Goal: Task Accomplishment & Management: Complete application form

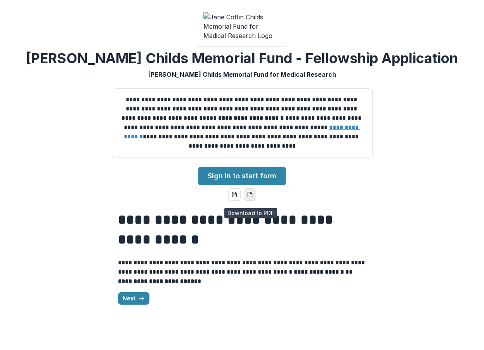
click at [251, 194] on icon "pdf-download" at bounding box center [251, 193] width 2 height 2
click at [139, 302] on icon "button" at bounding box center [142, 299] width 6 height 6
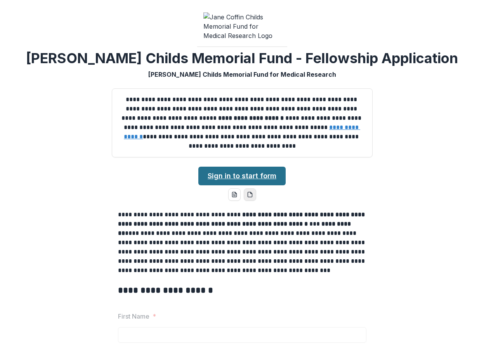
click at [256, 182] on link "Sign in to start form" at bounding box center [241, 176] width 87 height 19
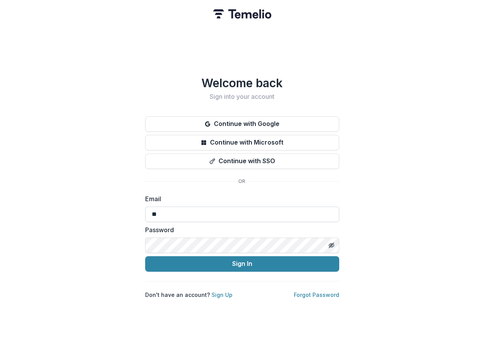
type input "*"
click at [314, 185] on div "Welcome back Sign into your account Continue with Google Continue with Microsof…" at bounding box center [242, 187] width 194 height 223
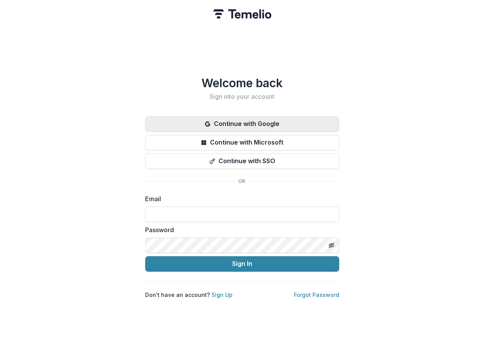
click at [274, 126] on button "Continue with Google" at bounding box center [242, 124] width 194 height 16
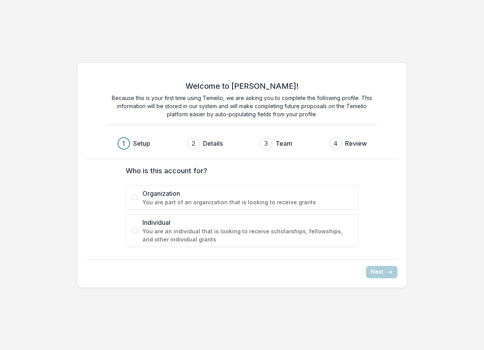
click at [182, 224] on span "Individual" at bounding box center [247, 222] width 210 height 9
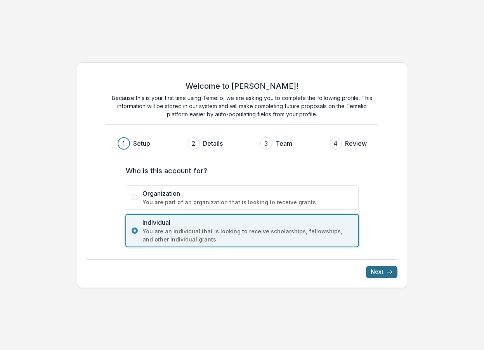
click at [381, 271] on button "Next" at bounding box center [381, 272] width 31 height 12
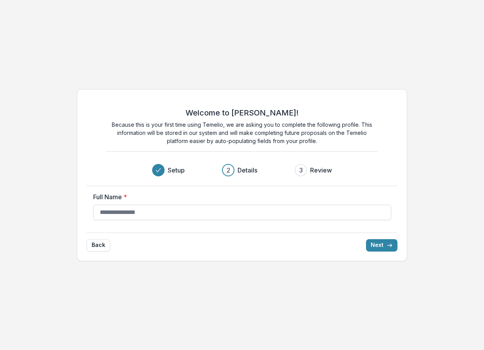
click at [268, 210] on input "Full Name *" at bounding box center [242, 213] width 298 height 16
type input "**********"
click at [376, 243] on button "Next" at bounding box center [381, 245] width 31 height 12
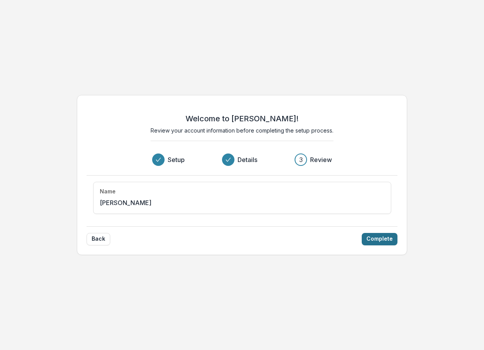
click at [375, 241] on button "Complete" at bounding box center [380, 239] width 36 height 12
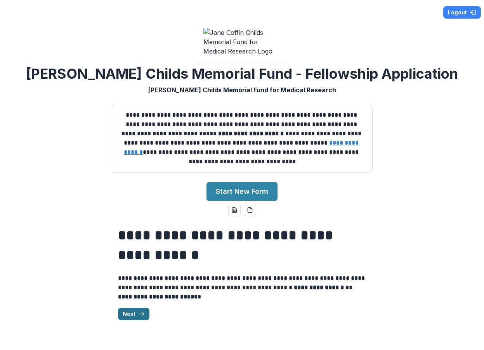
click at [140, 314] on line "button" at bounding box center [141, 314] width 4 height 0
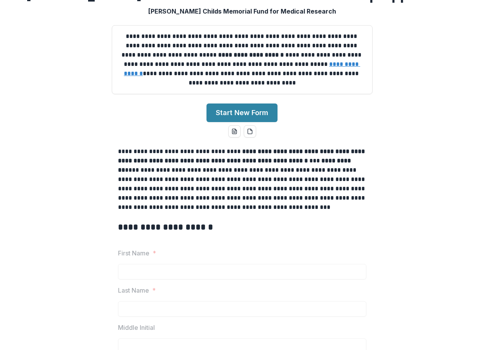
scroll to position [80, 0]
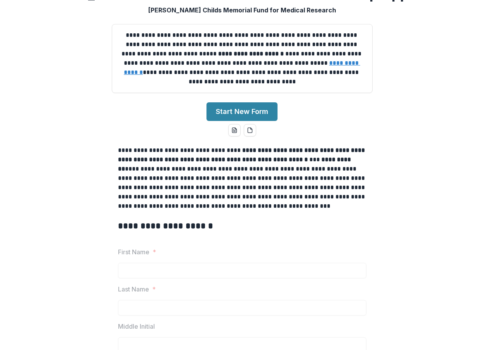
click at [209, 220] on p at bounding box center [242, 215] width 248 height 9
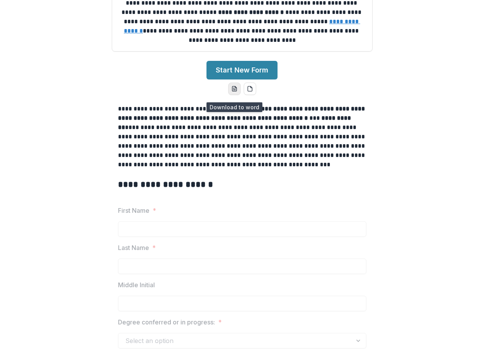
scroll to position [123, 0]
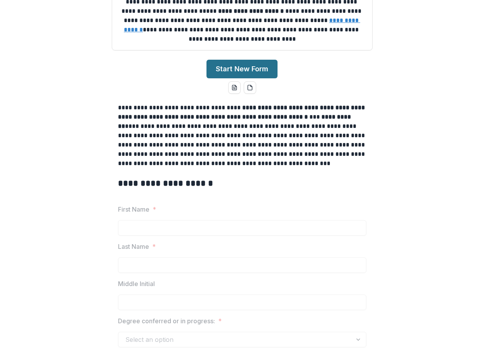
click at [238, 75] on button "Start New Form" at bounding box center [241, 69] width 71 height 19
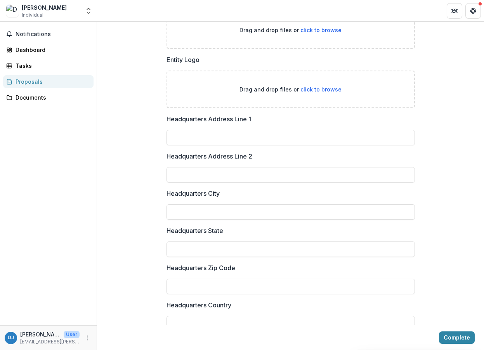
scroll to position [466, 0]
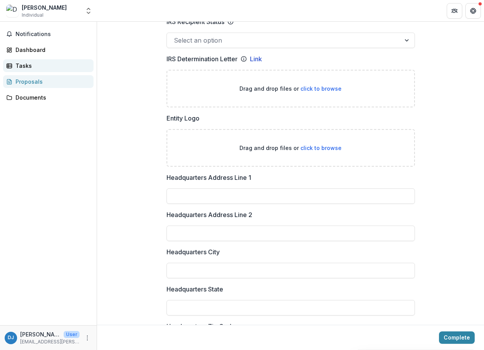
click at [28, 64] on div "Tasks" at bounding box center [52, 66] width 72 height 8
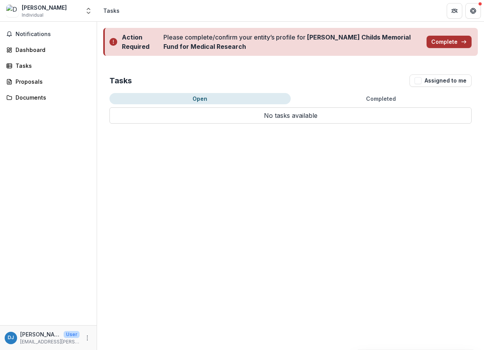
click at [451, 42] on button "Complete" at bounding box center [448, 42] width 45 height 12
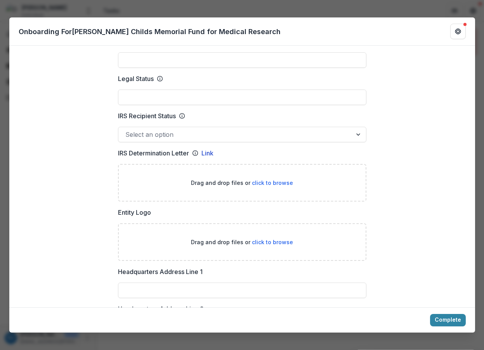
scroll to position [369, 0]
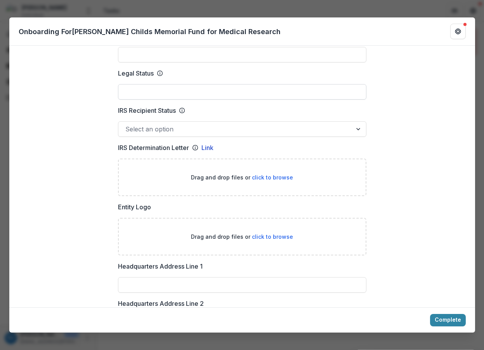
click at [326, 90] on input "Legal Status" at bounding box center [242, 92] width 248 height 16
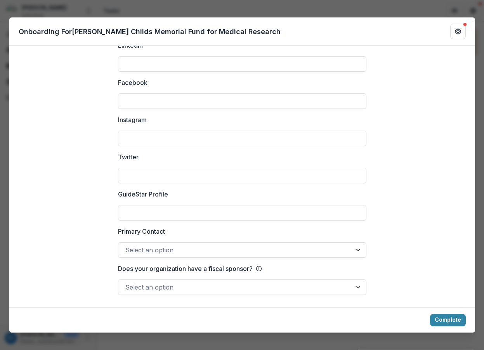
scroll to position [1037, 0]
click at [457, 336] on div "**********" at bounding box center [242, 175] width 484 height 350
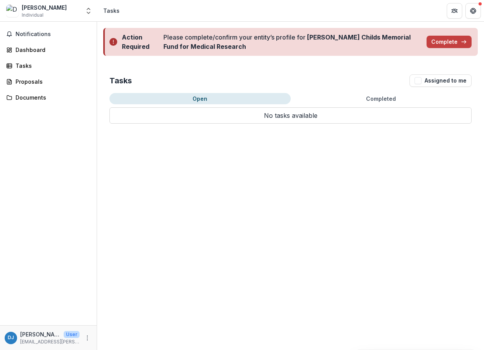
click at [41, 10] on div "Devon Jeltema" at bounding box center [44, 7] width 45 height 8
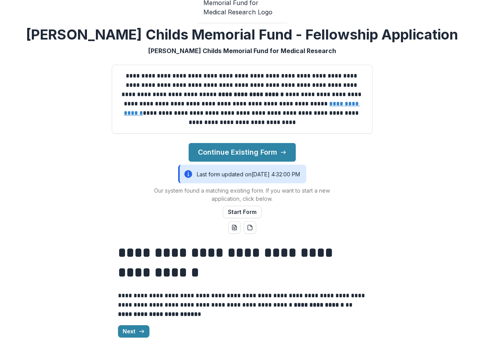
scroll to position [43, 0]
click at [139, 330] on icon "button" at bounding box center [142, 332] width 6 height 6
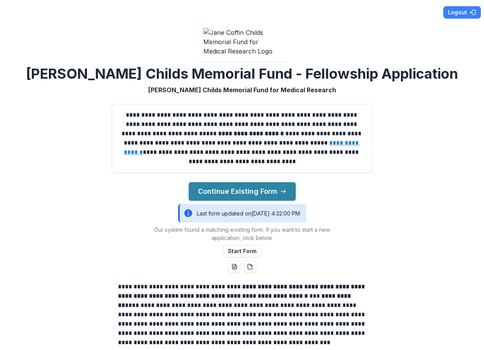
scroll to position [0, 0]
click at [238, 195] on button "Continue Existing Form" at bounding box center [242, 191] width 107 height 19
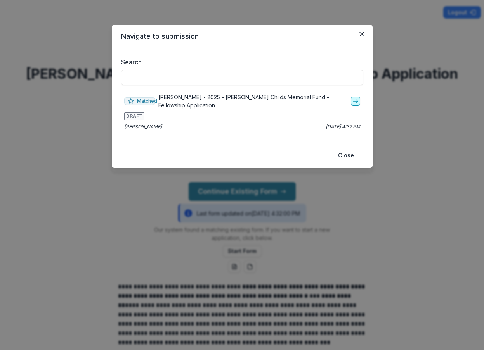
click at [358, 102] on icon "go-to" at bounding box center [355, 101] width 6 height 6
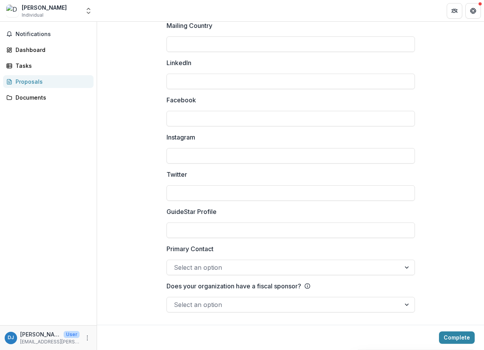
scroll to position [1028, 0]
click at [363, 305] on div at bounding box center [284, 305] width 220 height 11
click at [448, 338] on button "Complete" at bounding box center [457, 338] width 36 height 12
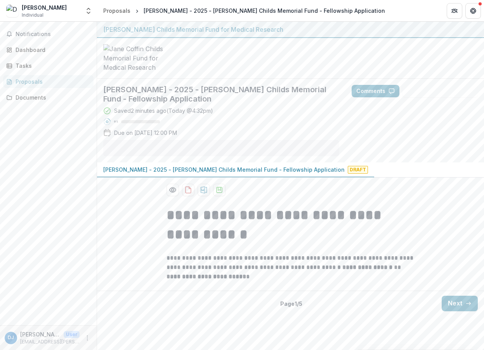
scroll to position [0, 0]
click at [458, 310] on button "Next" at bounding box center [460, 304] width 36 height 16
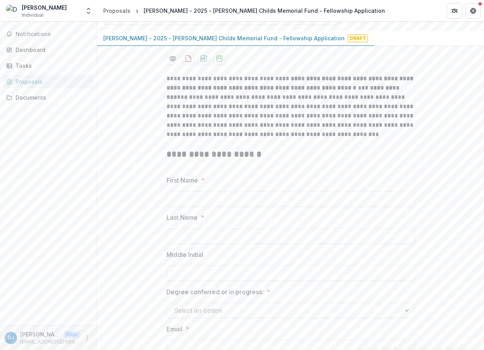
scroll to position [142, 0]
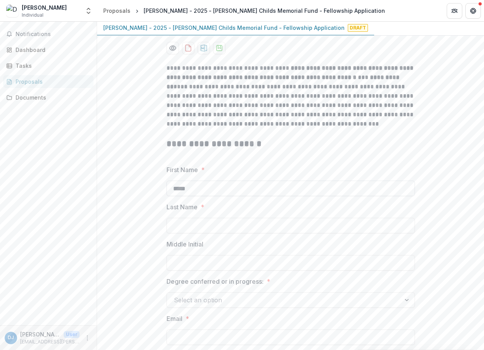
type input "*****"
type input "*******"
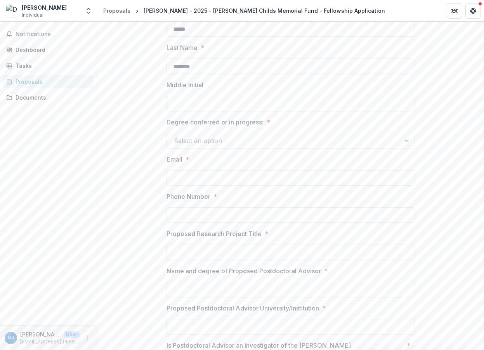
scroll to position [302, 0]
type input "**********"
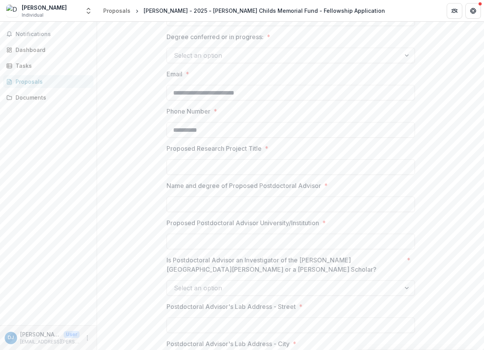
scroll to position [388, 0]
type input "**********"
click at [189, 245] on input "Proposed Postdoctoral Advisor University/Institution *" at bounding box center [290, 240] width 248 height 16
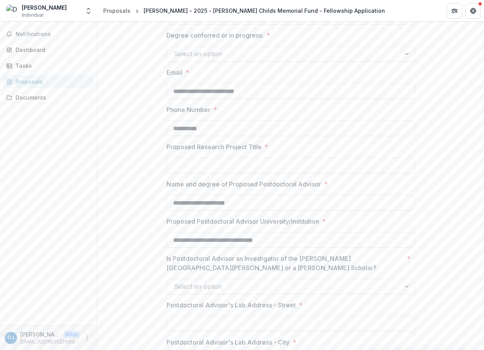
type input "**********"
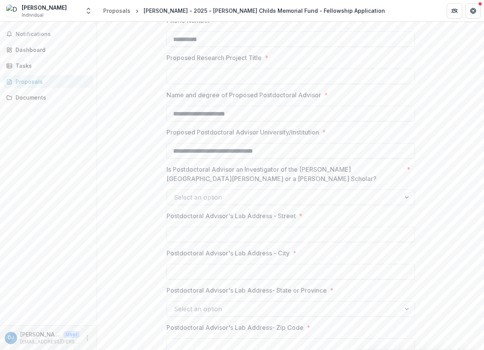
scroll to position [478, 0]
click at [185, 201] on div "Select an option" at bounding box center [284, 196] width 220 height 9
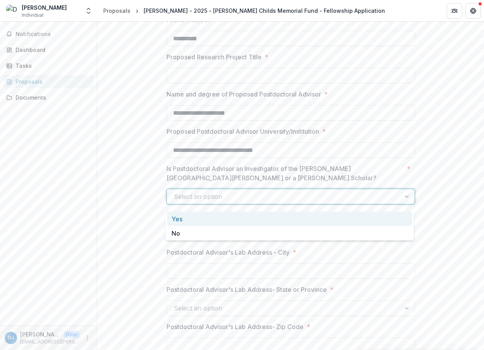
click at [182, 218] on div "Yes" at bounding box center [289, 219] width 245 height 14
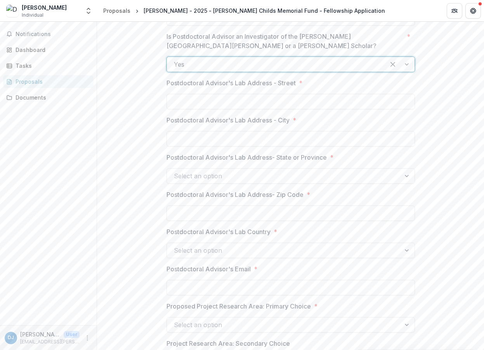
scroll to position [619, 0]
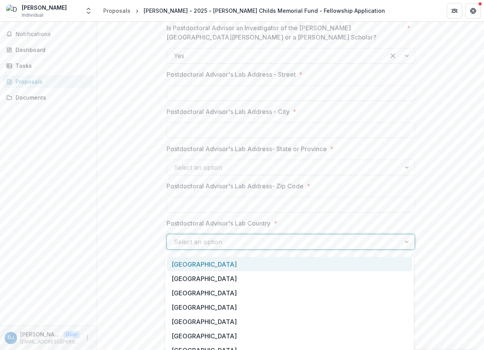
click at [205, 247] on div "Select an option" at bounding box center [284, 242] width 220 height 9
click at [194, 267] on div "United States of America" at bounding box center [289, 264] width 245 height 14
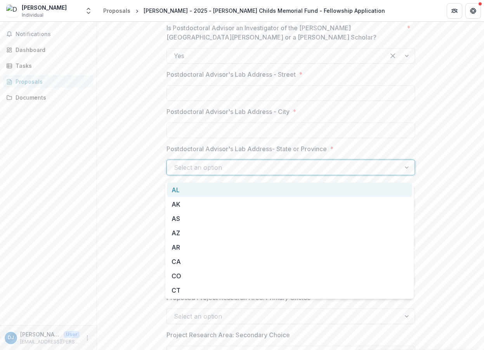
click at [205, 171] on div "Select an option" at bounding box center [284, 167] width 220 height 9
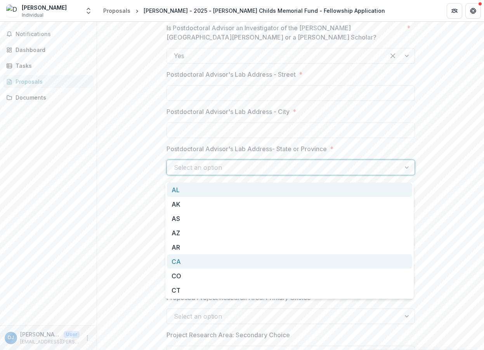
click at [175, 262] on div "CA" at bounding box center [289, 262] width 245 height 14
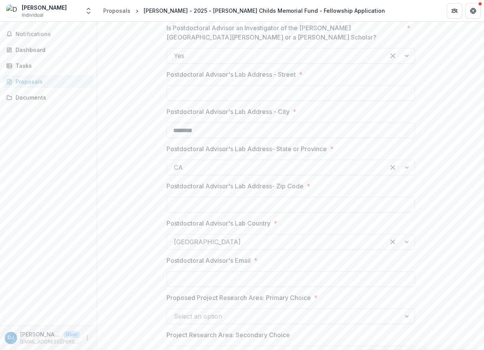
type input "********"
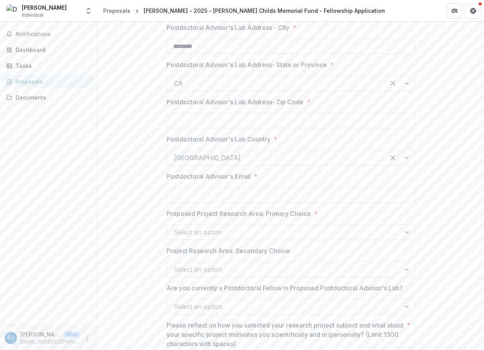
scroll to position [723, 0]
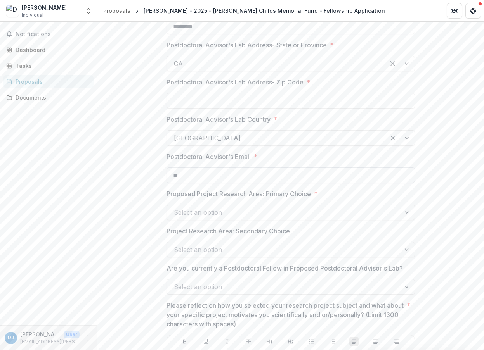
type input "*"
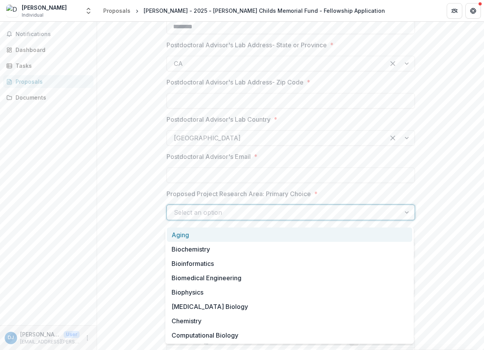
click at [182, 215] on div "Select an option" at bounding box center [284, 212] width 220 height 9
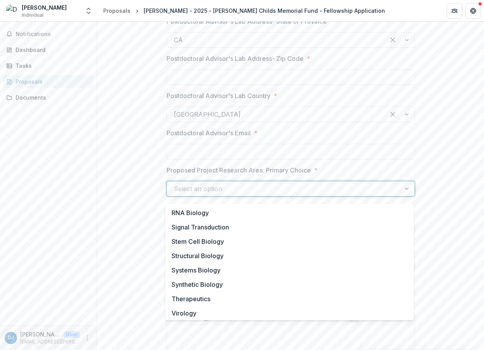
scroll to position [300, 0]
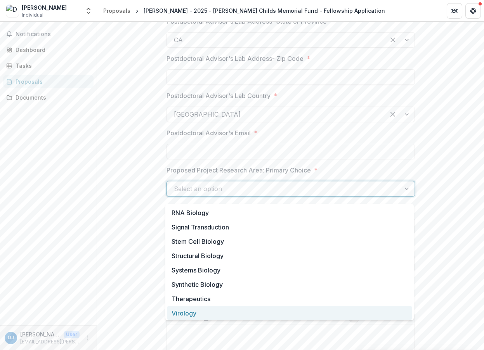
click at [189, 315] on div "Virology" at bounding box center [289, 313] width 245 height 14
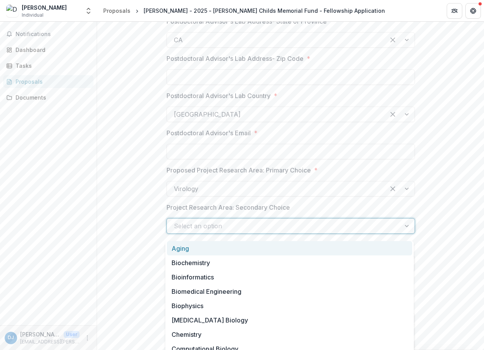
click at [244, 232] on div at bounding box center [284, 226] width 220 height 11
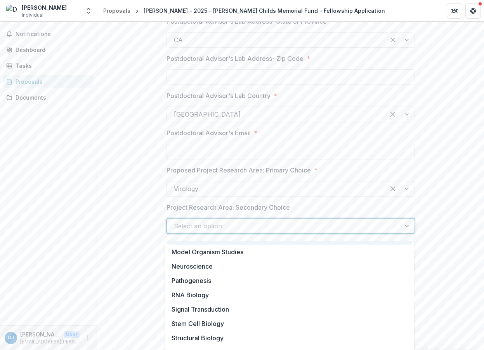
scroll to position [257, 0]
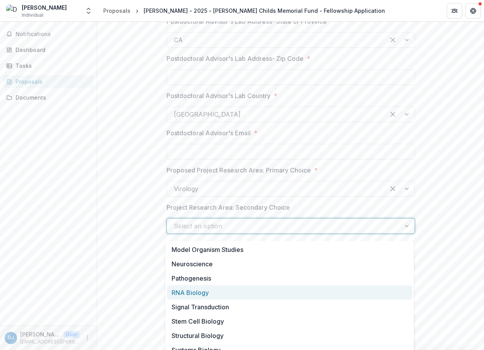
click at [218, 290] on div "RNA Biology" at bounding box center [289, 293] width 245 height 14
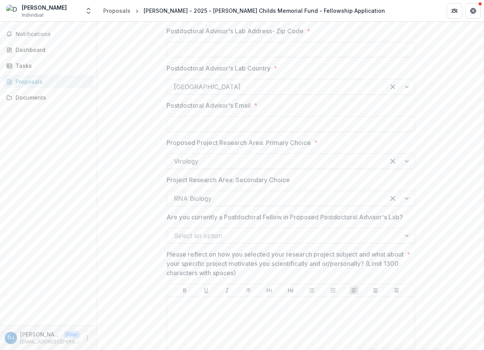
scroll to position [778, 0]
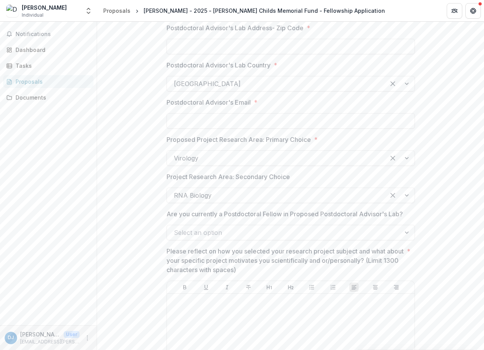
click at [191, 237] on div "Select an option" at bounding box center [284, 232] width 220 height 9
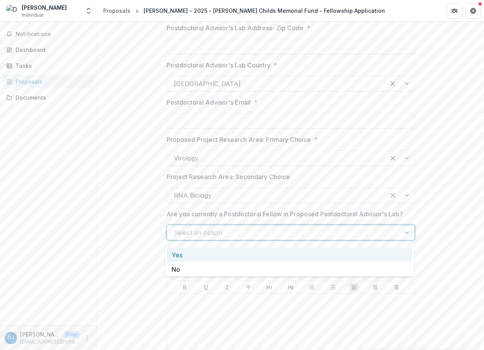
click at [182, 257] on div "Yes" at bounding box center [289, 255] width 245 height 14
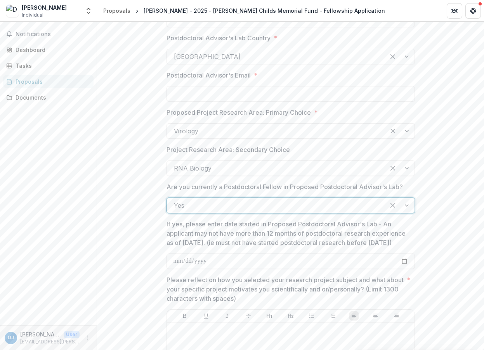
scroll to position [813, 0]
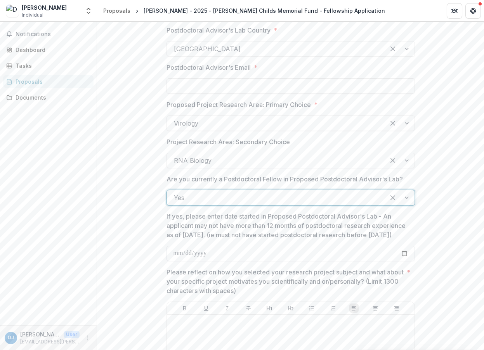
click at [191, 262] on input "If yes, please enter date started in Proposed Postdoctoral Advisor's Lab - An a…" at bounding box center [290, 254] width 248 height 16
type input "**********"
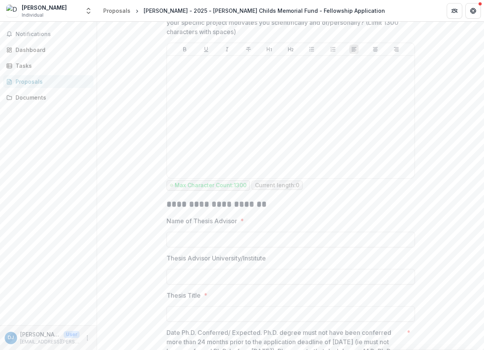
scroll to position [1074, 0]
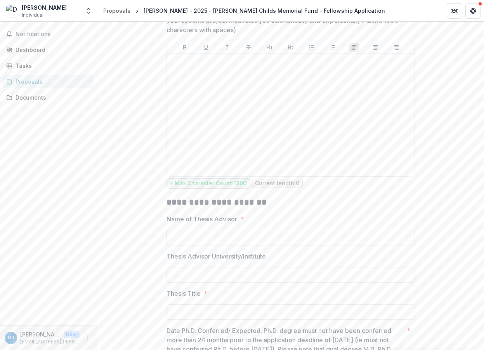
click at [182, 246] on input "Name of Thesis Advisor *" at bounding box center [290, 238] width 248 height 16
type input "**********"
click at [205, 283] on input "Thesis Advisor University/Institute" at bounding box center [290, 275] width 248 height 16
type input "**********"
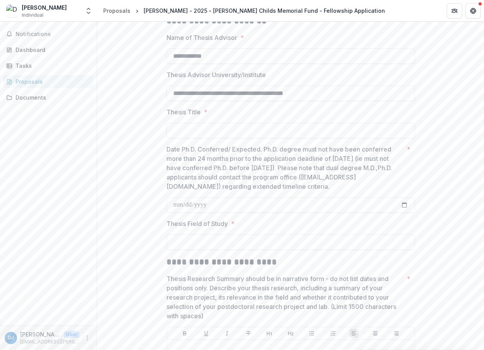
scroll to position [1256, 0]
click at [180, 250] on input "Thesis Field of Study *" at bounding box center [290, 242] width 248 height 16
type input "**********"
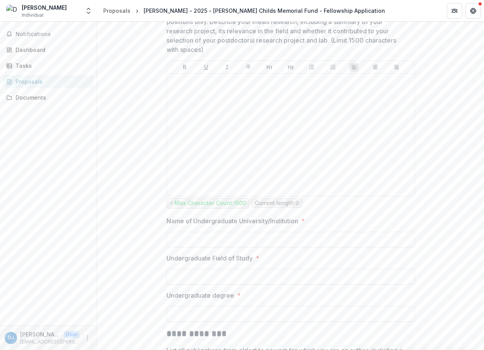
scroll to position [1522, 0]
click at [190, 247] on input "Name of Undergraduate University/Institution *" at bounding box center [290, 240] width 248 height 16
type input "**********"
type input "*******"
type input "**********"
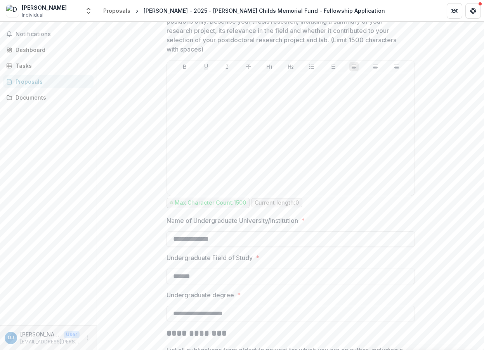
click at [137, 238] on div "**********" at bounding box center [290, 184] width 387 height 3014
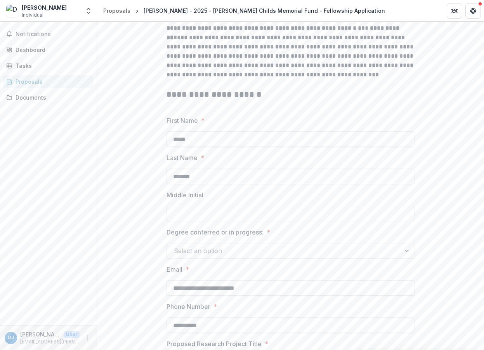
scroll to position [193, 0]
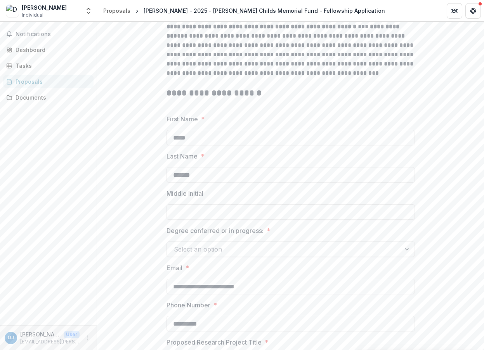
click at [190, 254] on div "Select an option" at bounding box center [284, 249] width 220 height 9
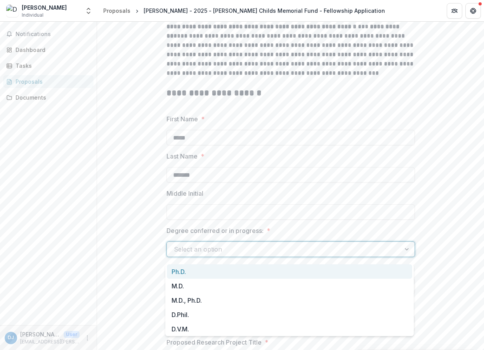
click at [184, 273] on div "Ph.D." at bounding box center [289, 272] width 245 height 14
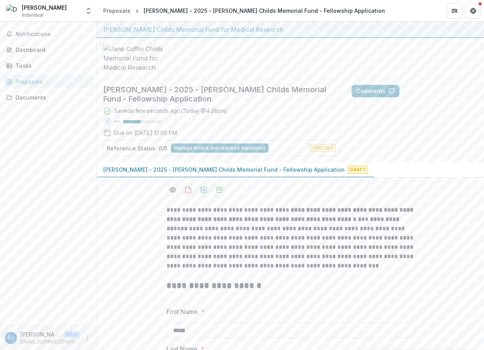
scroll to position [261, 0]
